Goal: Task Accomplishment & Management: Manage account settings

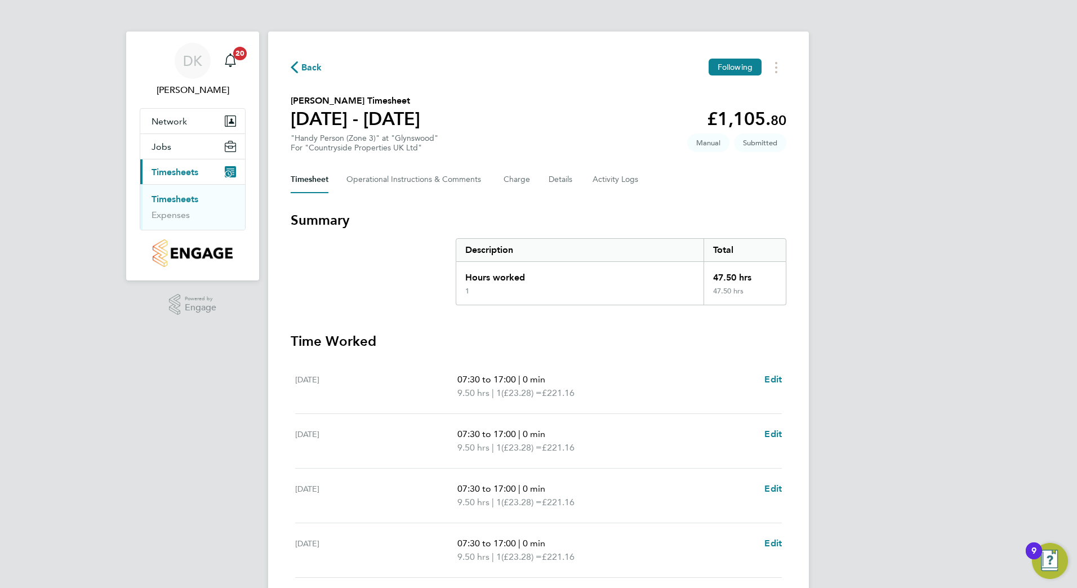
click at [177, 198] on link "Timesheets" at bounding box center [175, 199] width 47 height 11
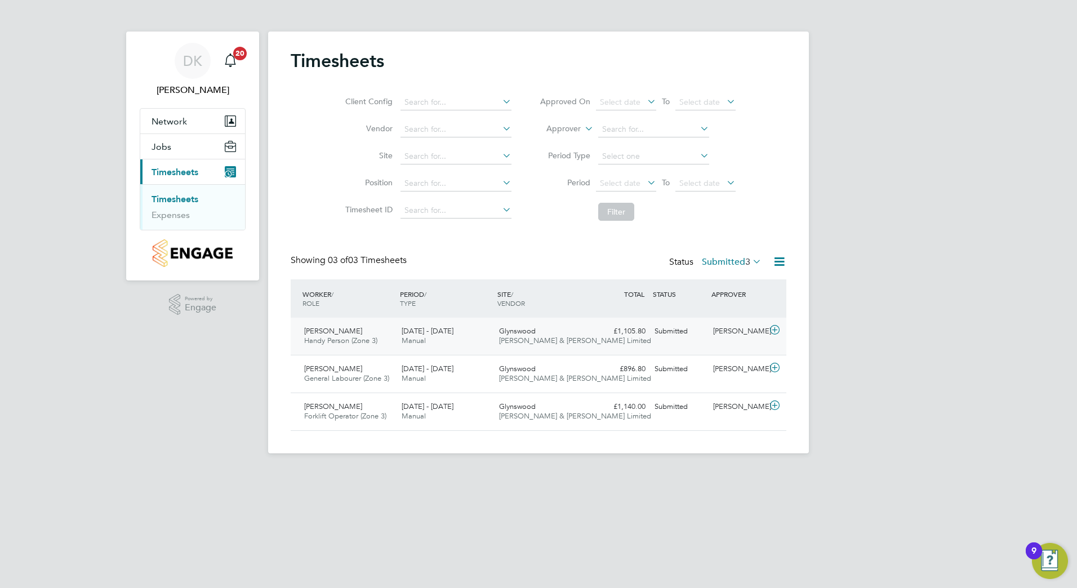
click at [321, 331] on span "[PERSON_NAME]" at bounding box center [333, 331] width 58 height 10
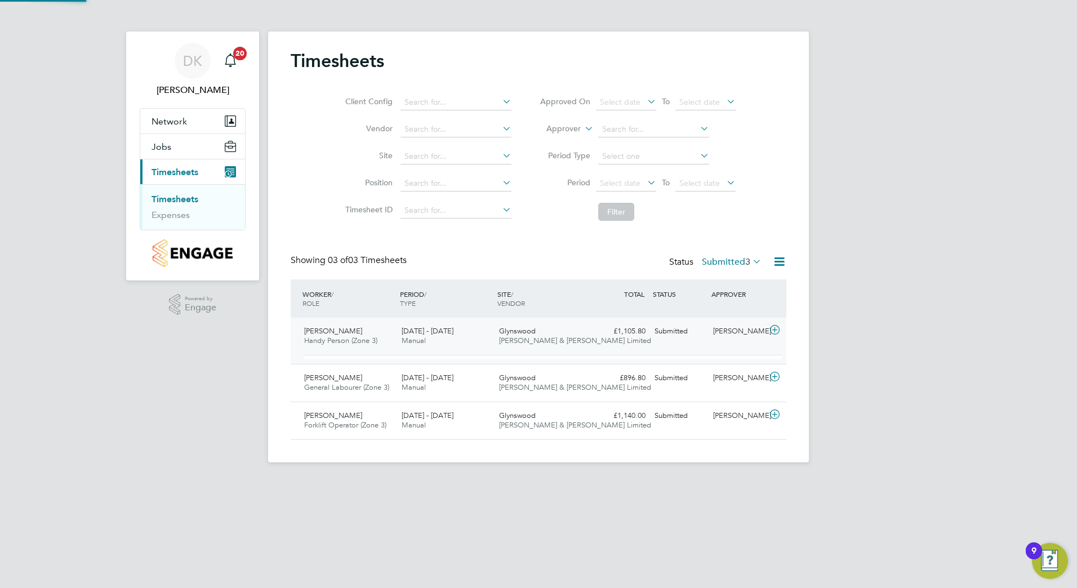
scroll to position [19, 110]
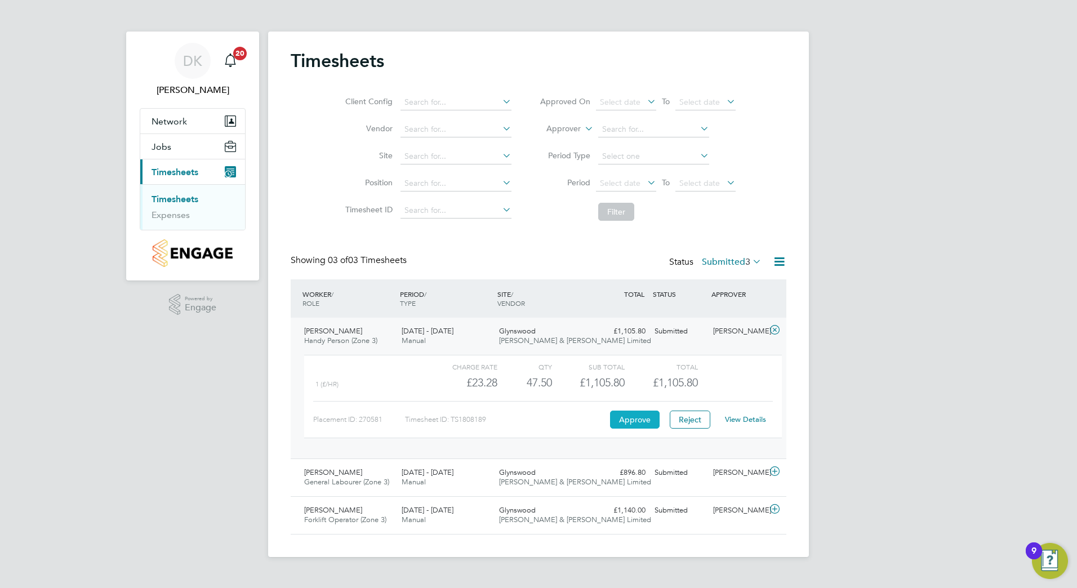
click at [629, 412] on button "Approve" at bounding box center [635, 420] width 50 height 18
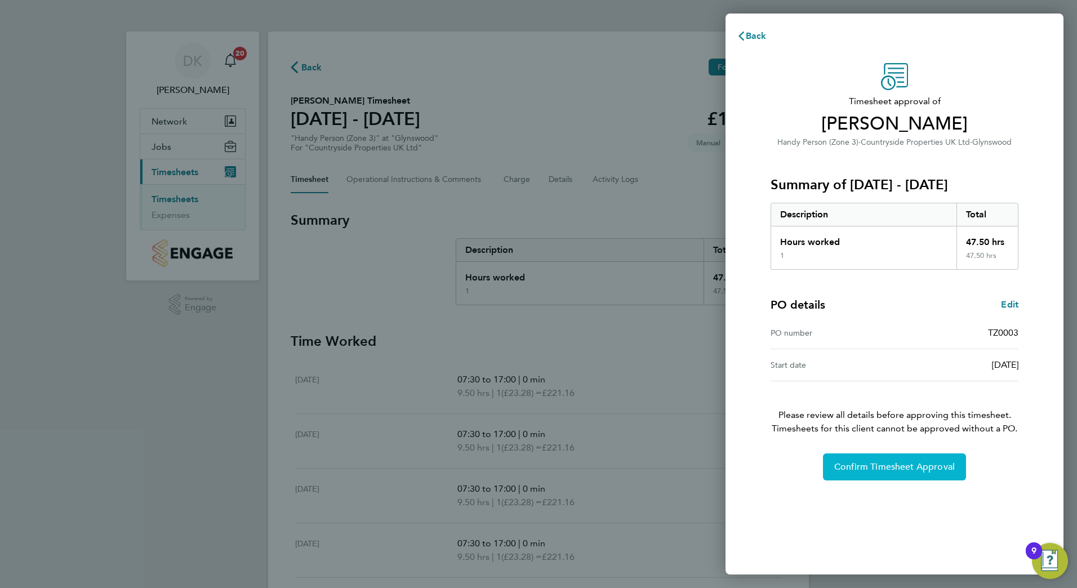
click at [881, 466] on span "Confirm Timesheet Approval" at bounding box center [894, 466] width 121 height 11
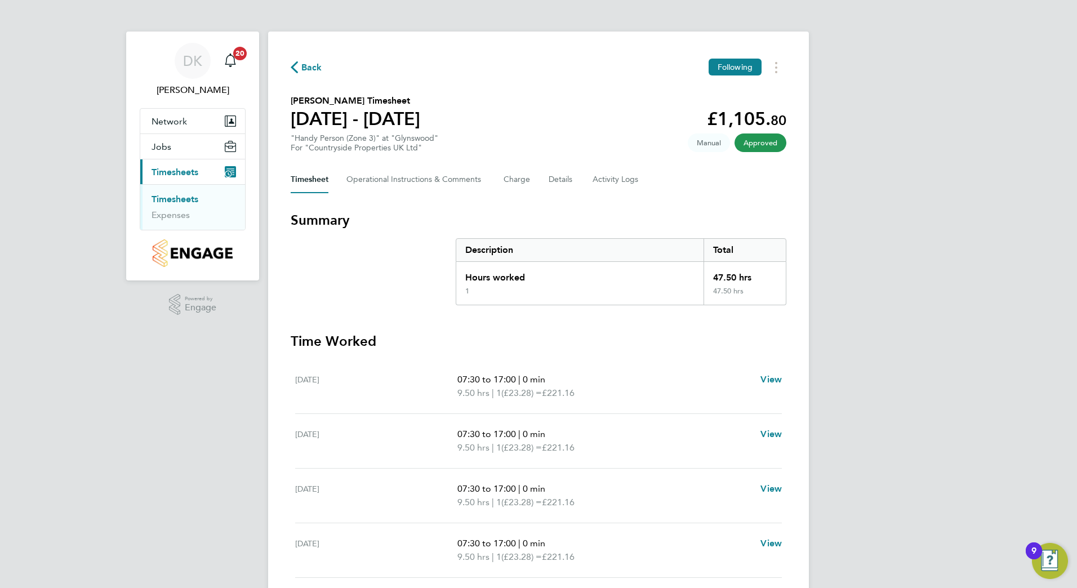
click at [184, 198] on link "Timesheets" at bounding box center [175, 199] width 47 height 11
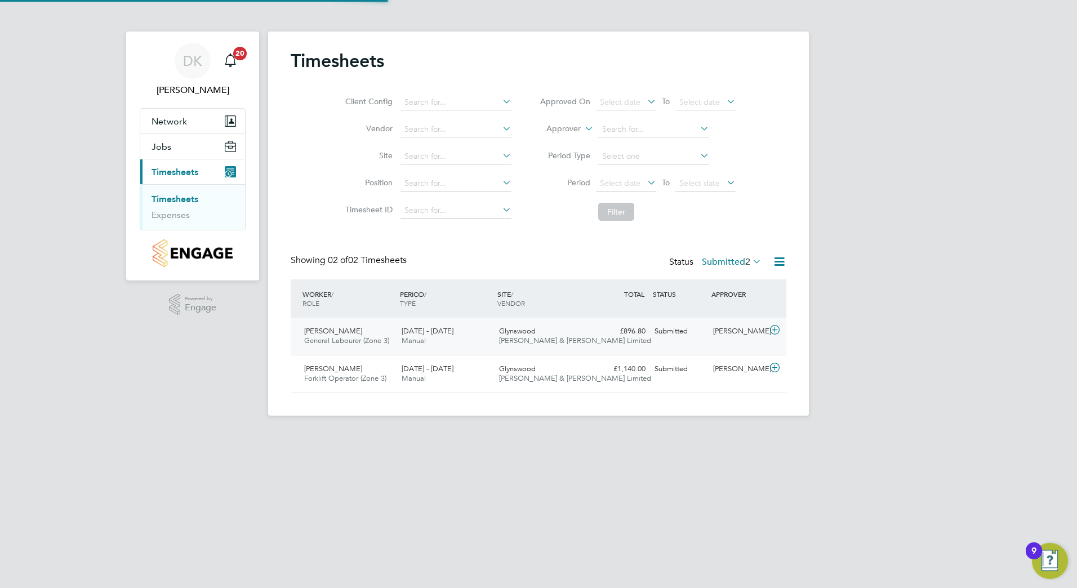
scroll to position [29, 98]
click at [339, 338] on span "General Labourer (Zone 3)" at bounding box center [346, 341] width 85 height 10
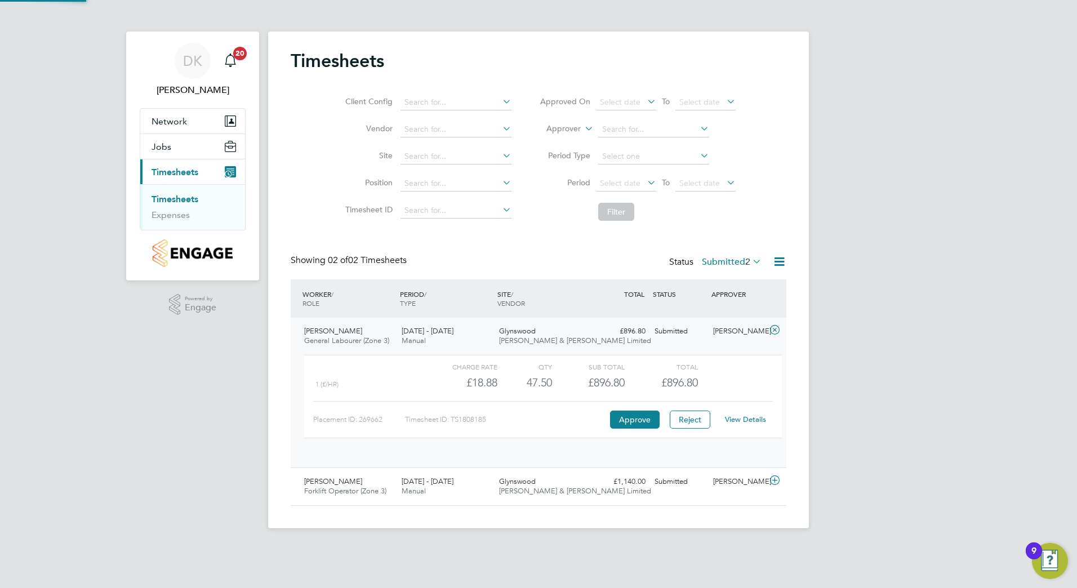
scroll to position [19, 110]
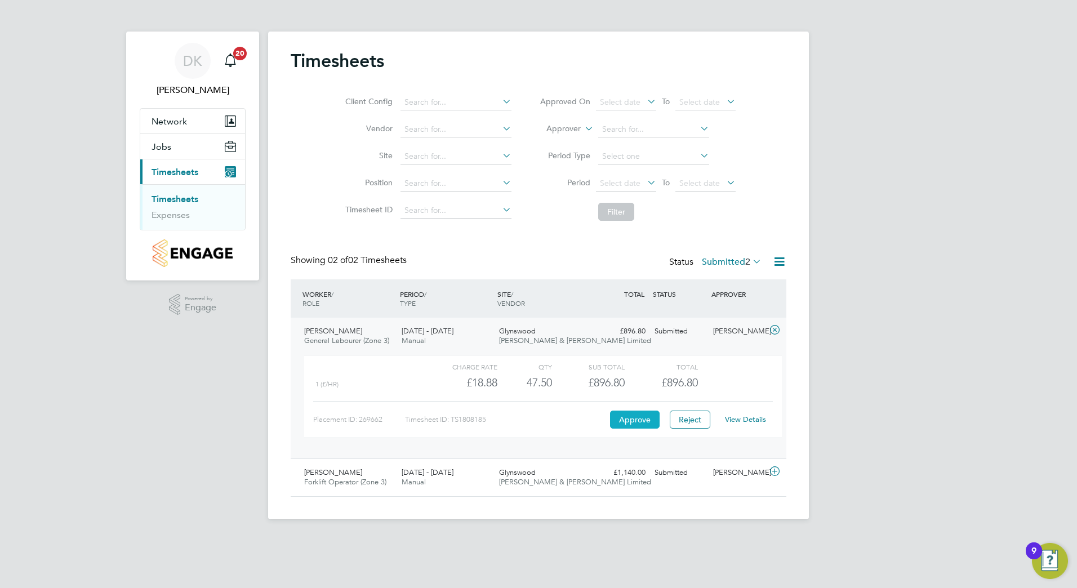
click at [646, 415] on button "Approve" at bounding box center [635, 420] width 50 height 18
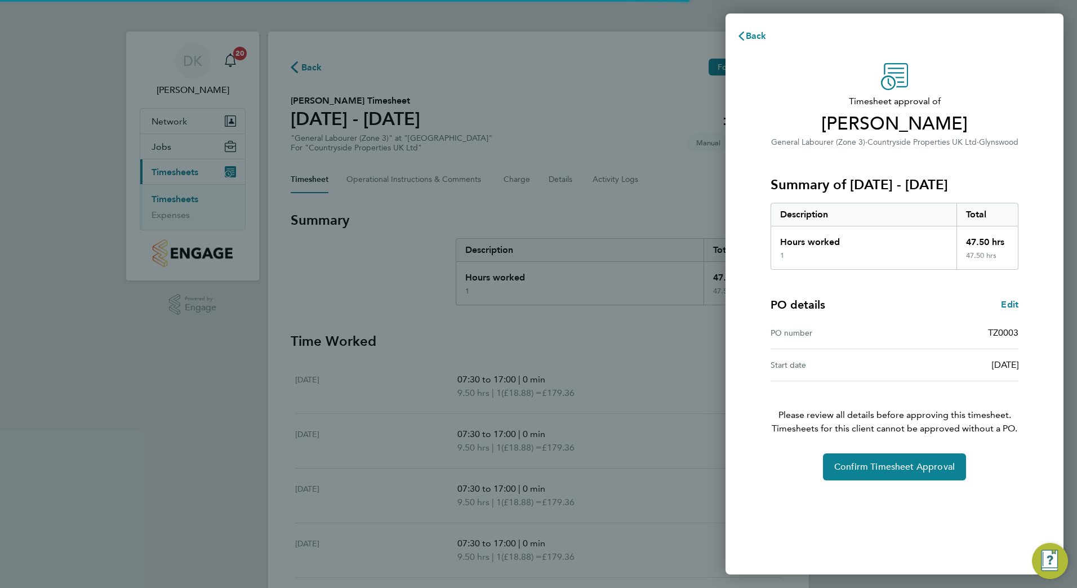
click at [887, 445] on div "Timesheet approval of Archie Crawley General Labourer (Zone 3) · Countryside Pr…" at bounding box center [894, 271] width 275 height 417
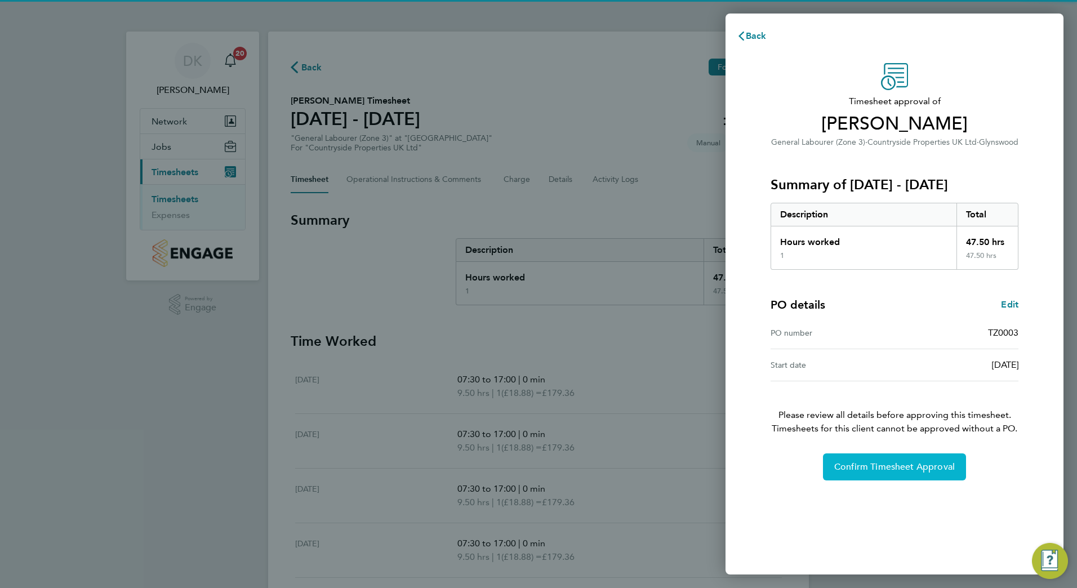
click at [898, 460] on button "Confirm Timesheet Approval" at bounding box center [894, 467] width 143 height 27
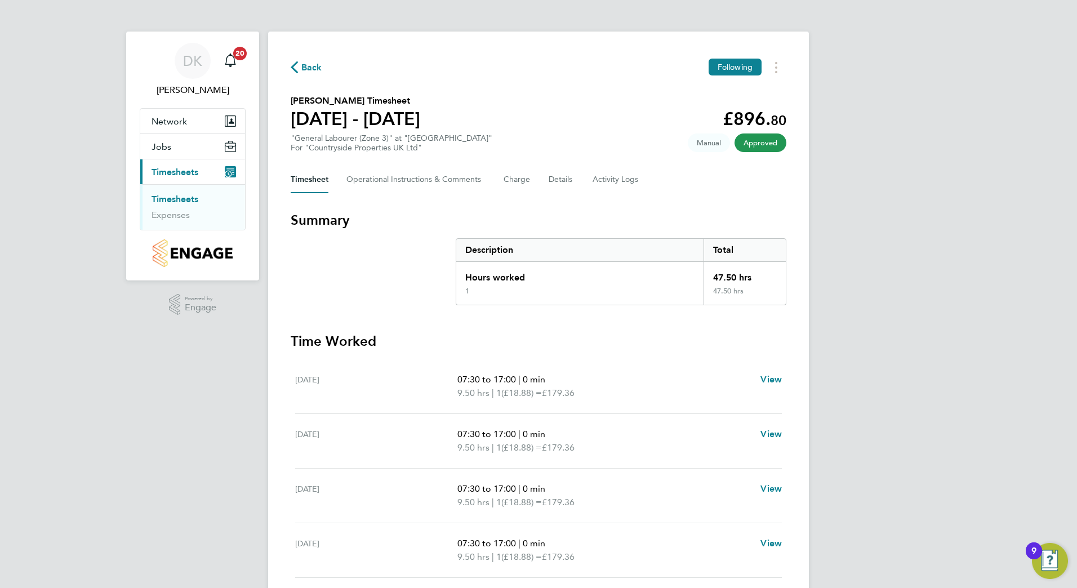
click at [175, 199] on link "Timesheets" at bounding box center [175, 199] width 47 height 11
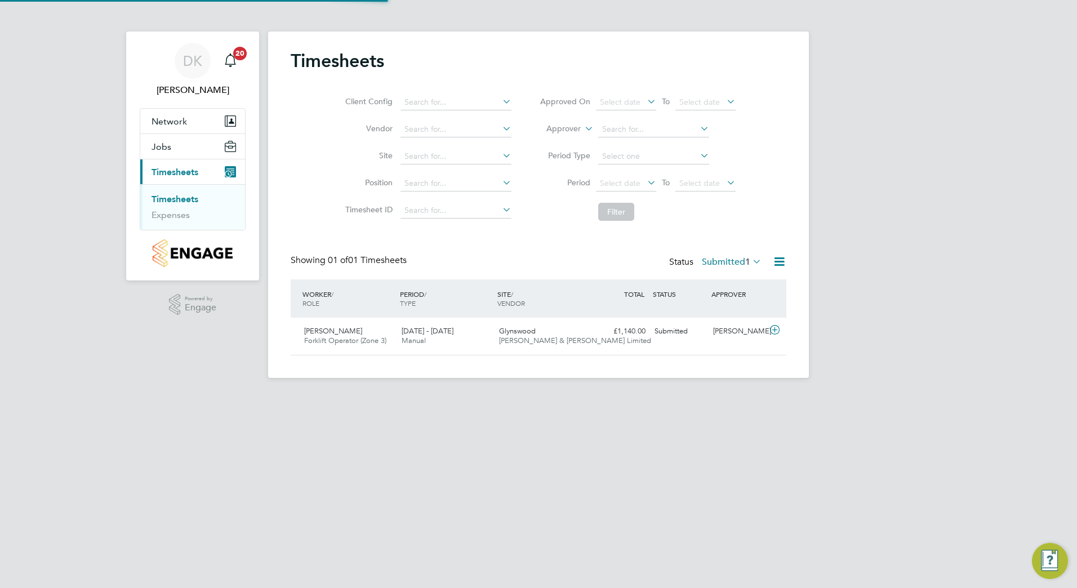
scroll to position [29, 98]
click at [348, 331] on span "[PERSON_NAME]" at bounding box center [333, 331] width 58 height 10
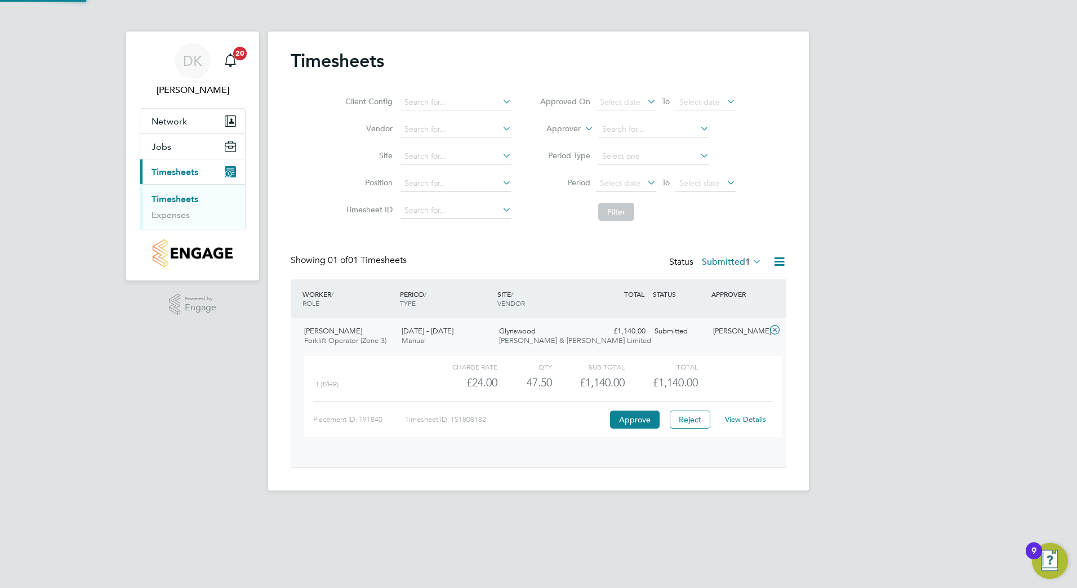
scroll to position [19, 110]
click at [651, 420] on button "Approve" at bounding box center [635, 420] width 50 height 18
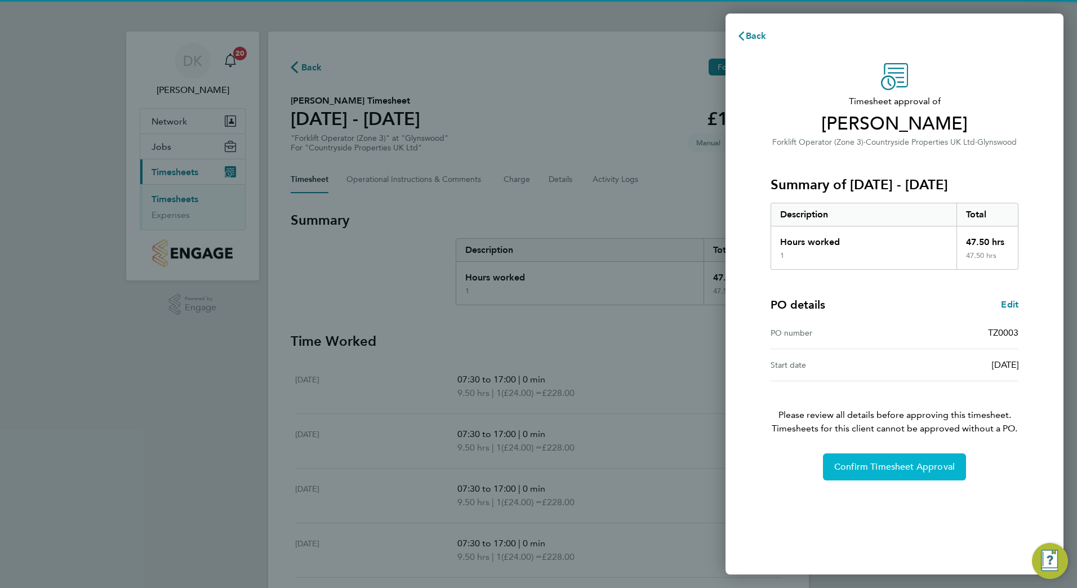
click at [906, 460] on button "Confirm Timesheet Approval" at bounding box center [894, 467] width 143 height 27
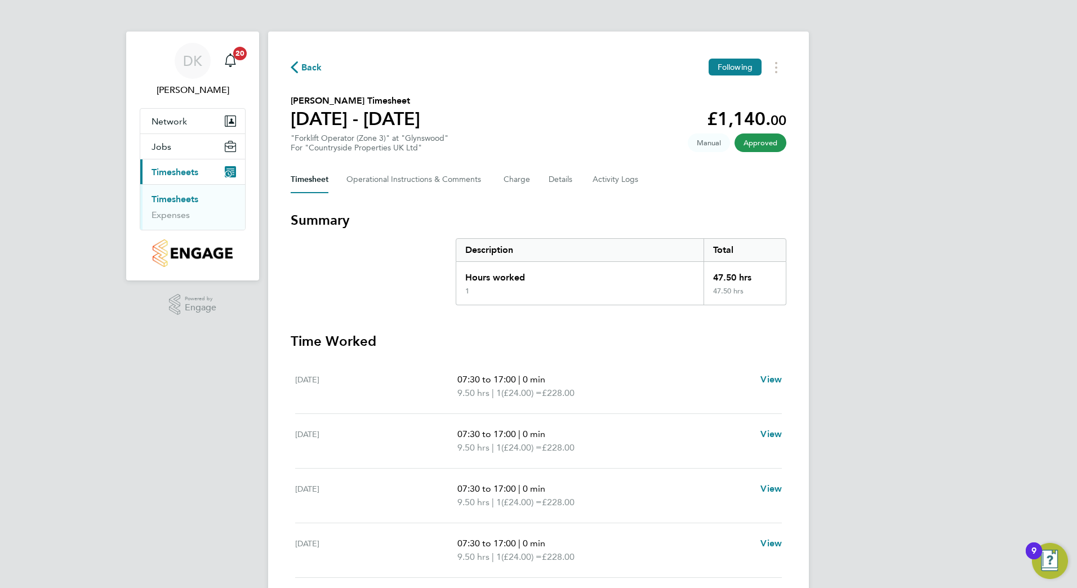
click at [187, 199] on link "Timesheets" at bounding box center [175, 199] width 47 height 11
